Goal: Transaction & Acquisition: Purchase product/service

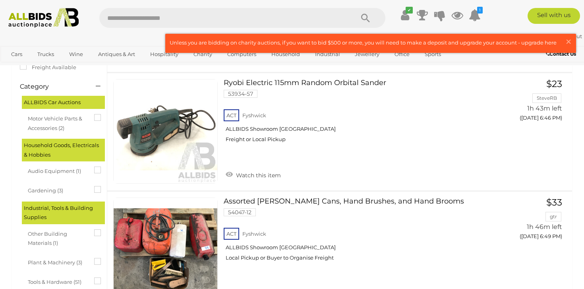
scroll to position [42, 0]
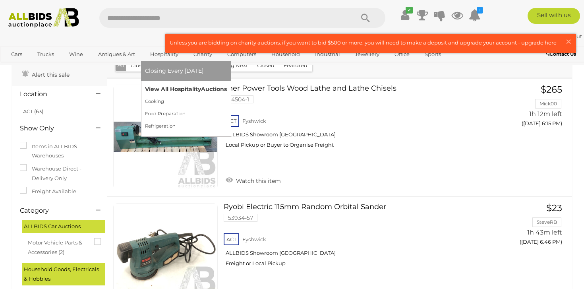
click at [165, 89] on link "View All Hospitality Auctions" at bounding box center [186, 89] width 82 height 12
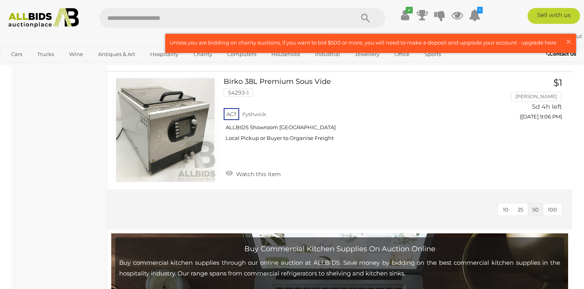
scroll to position [1541, 0]
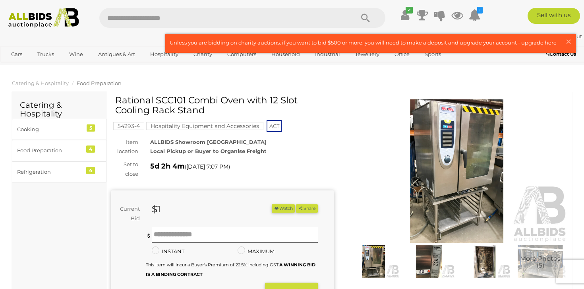
click at [426, 259] on img at bounding box center [429, 261] width 52 height 33
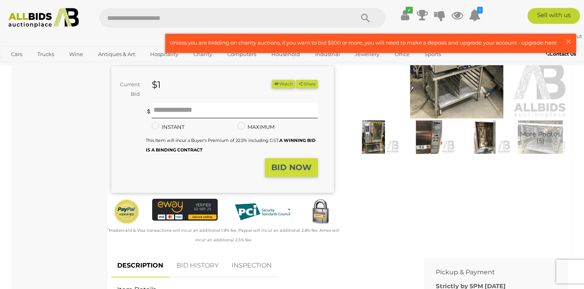
scroll to position [125, 0]
